Goal: Task Accomplishment & Management: Manage account settings

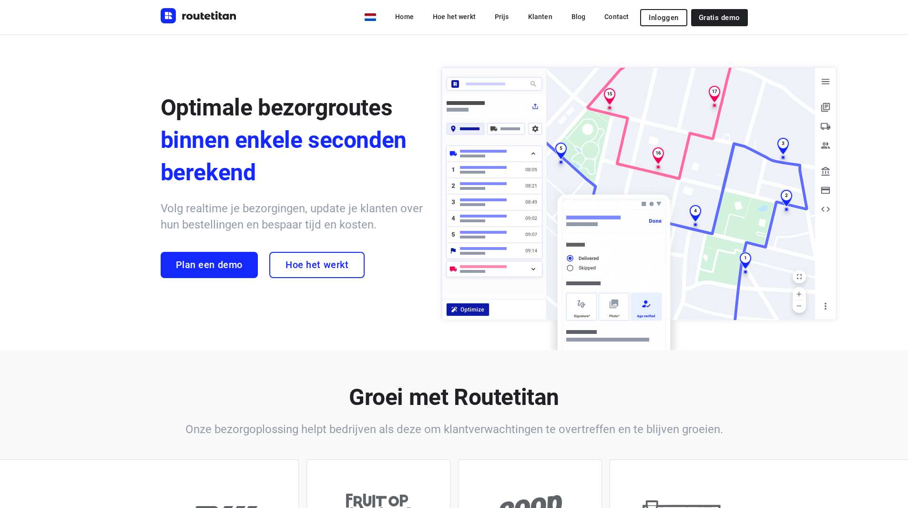
click at [670, 14] on span "Inloggen" at bounding box center [664, 18] width 30 height 8
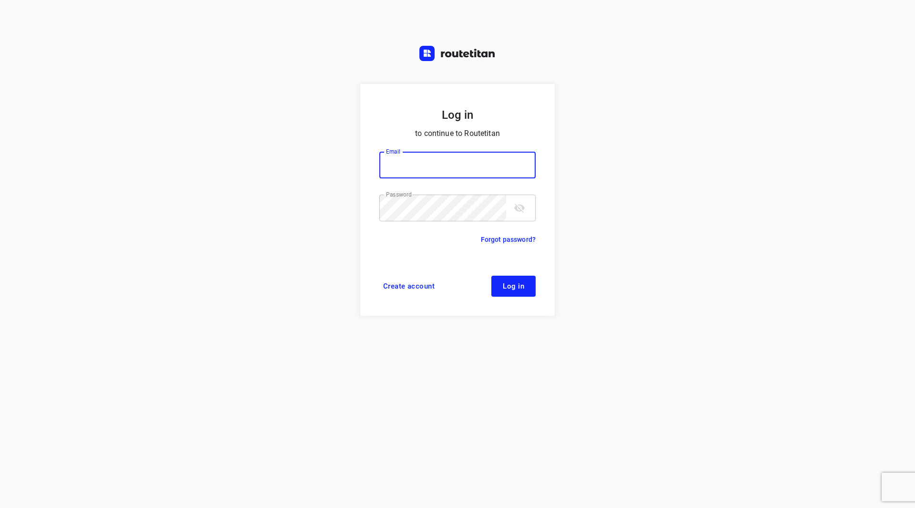
type input "[EMAIL_ADDRESS][DOMAIN_NAME]"
click at [520, 209] on icon "toggle password visibility" at bounding box center [519, 207] width 10 height 9
click at [504, 287] on span "Log in" at bounding box center [513, 286] width 21 height 8
